Goal: Task Accomplishment & Management: Complete application form

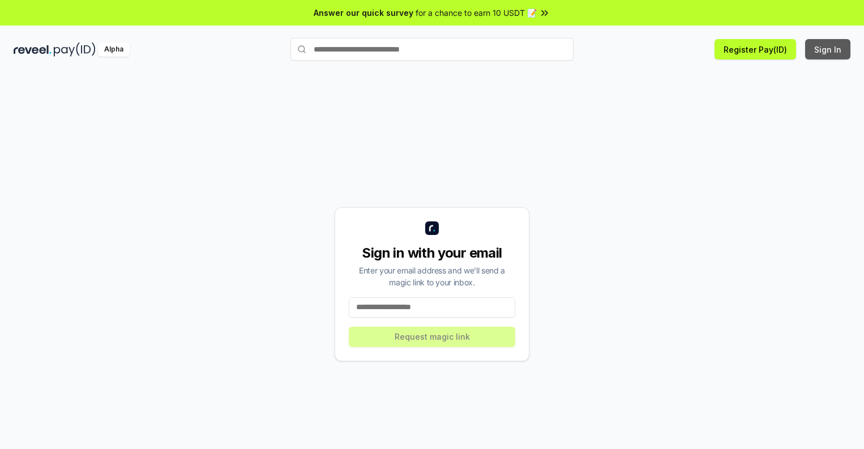
click at [828, 49] on button "Sign In" at bounding box center [827, 49] width 45 height 20
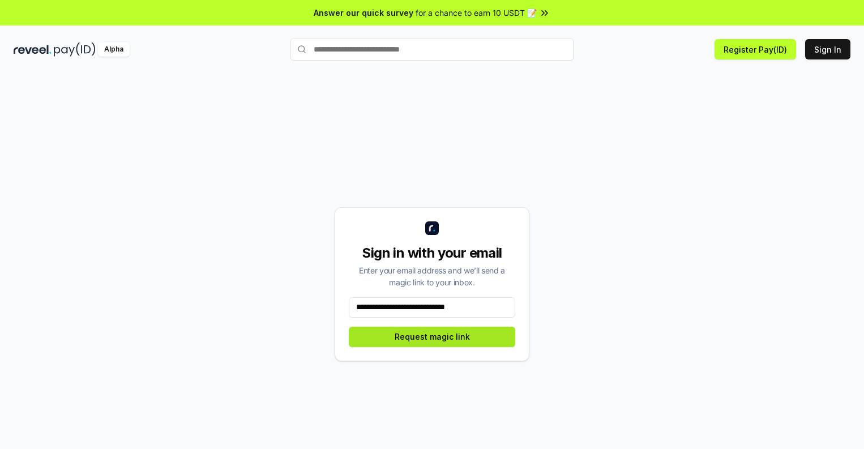
type input "**********"
click at [432, 336] on button "Request magic link" at bounding box center [432, 337] width 166 height 20
